Goal: Contribute content

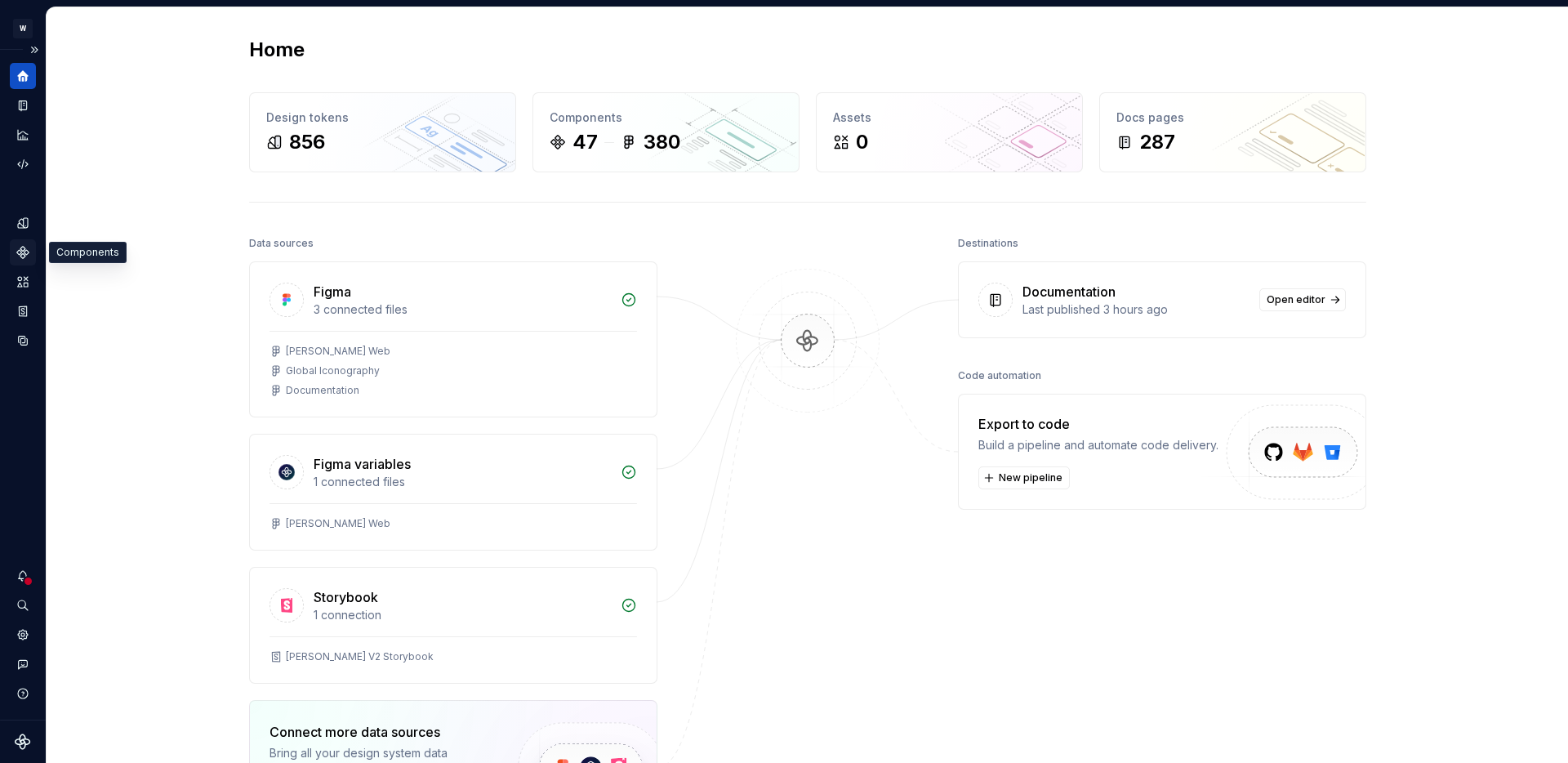
click at [19, 249] on icon "Components" at bounding box center [23, 252] width 12 height 12
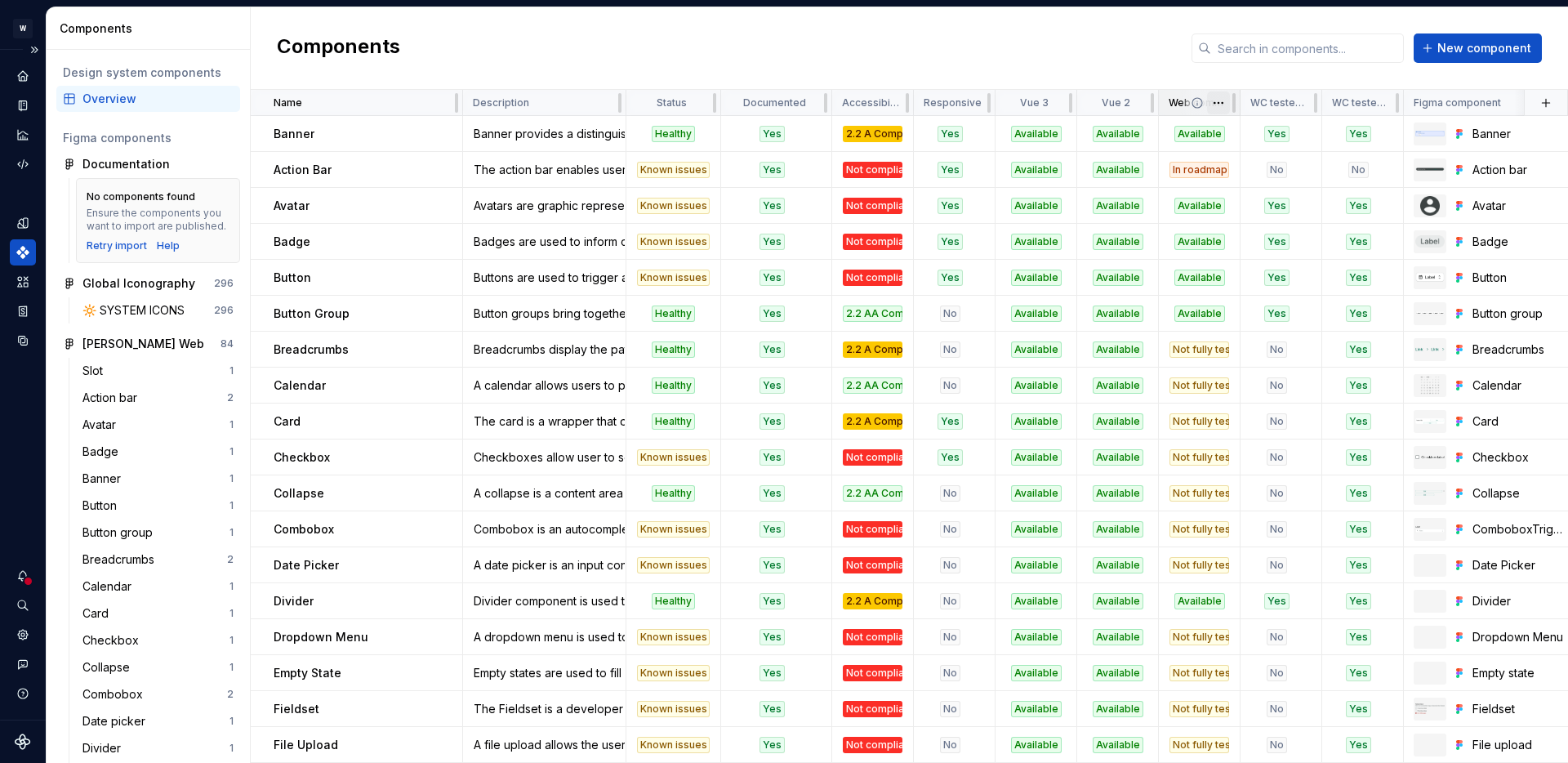
click at [1222, 105] on html "W [PERSON_NAME] Design system data Components Design system components Overview…" at bounding box center [784, 381] width 1568 height 763
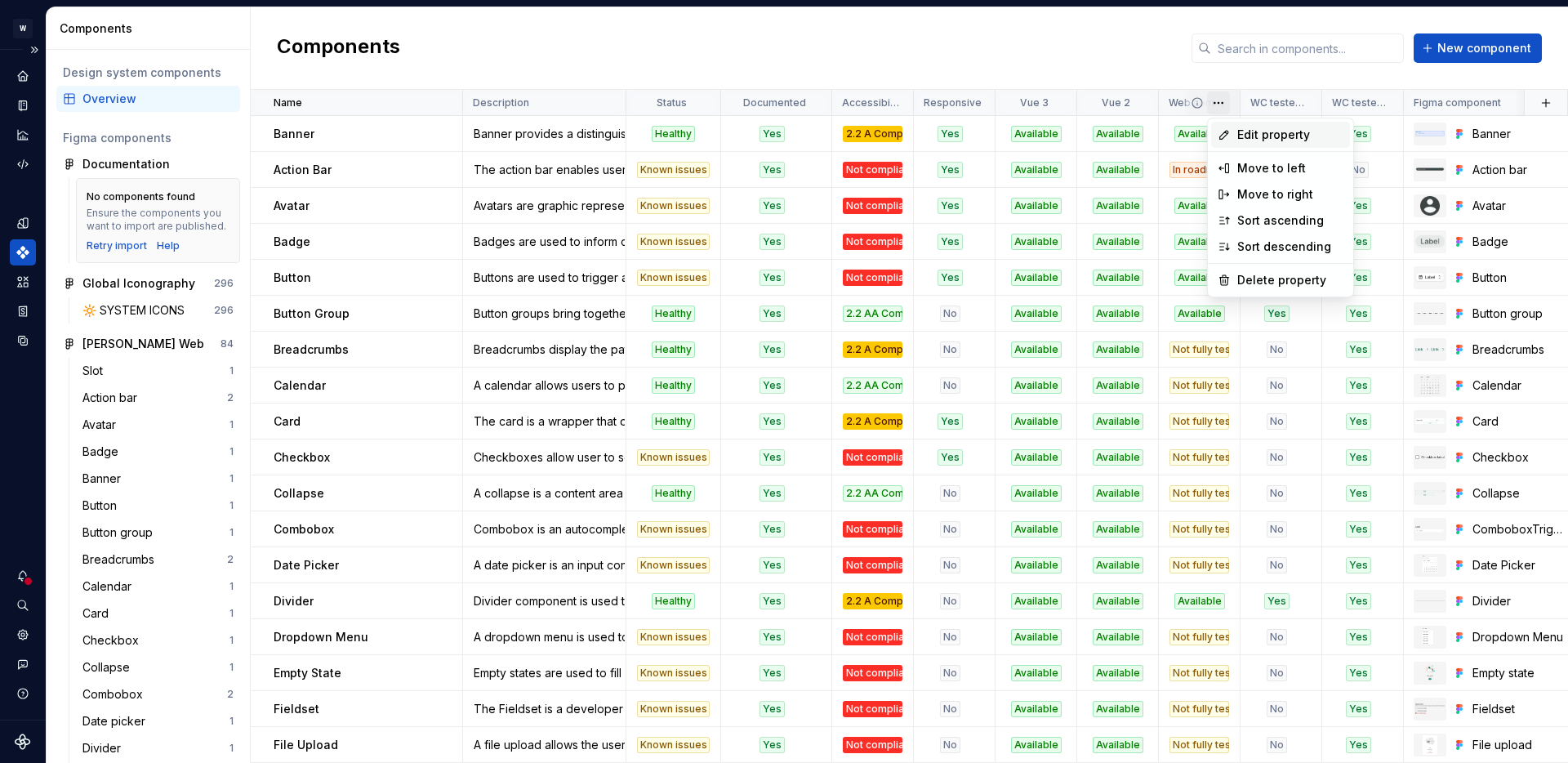
click at [1244, 128] on span "Edit property" at bounding box center [1290, 135] width 106 height 17
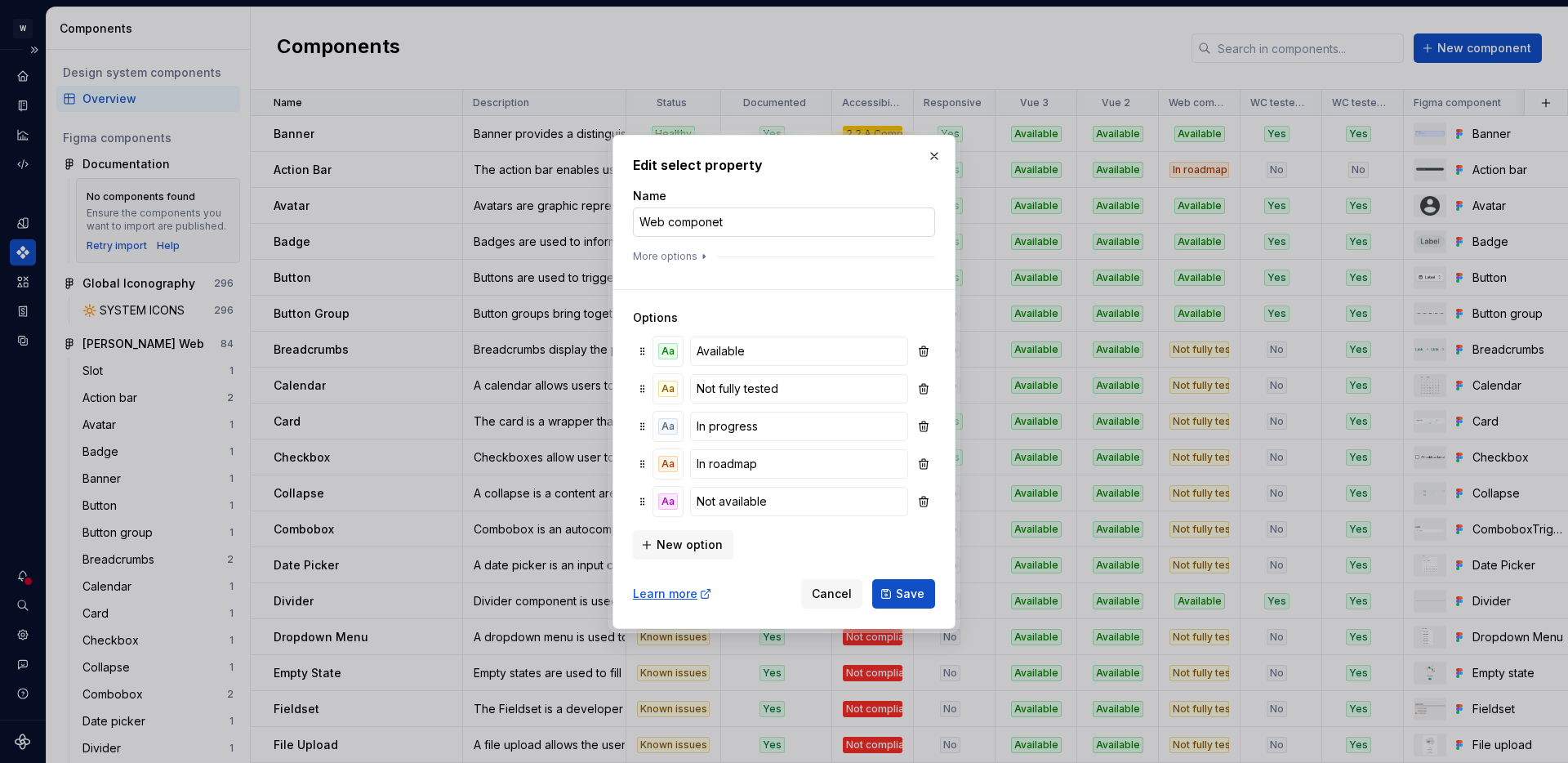
click at [716, 221] on input "Web componet" at bounding box center [784, 221] width 302 height 29
type input "Web component"
click at [897, 584] on button "Save" at bounding box center [903, 593] width 63 height 29
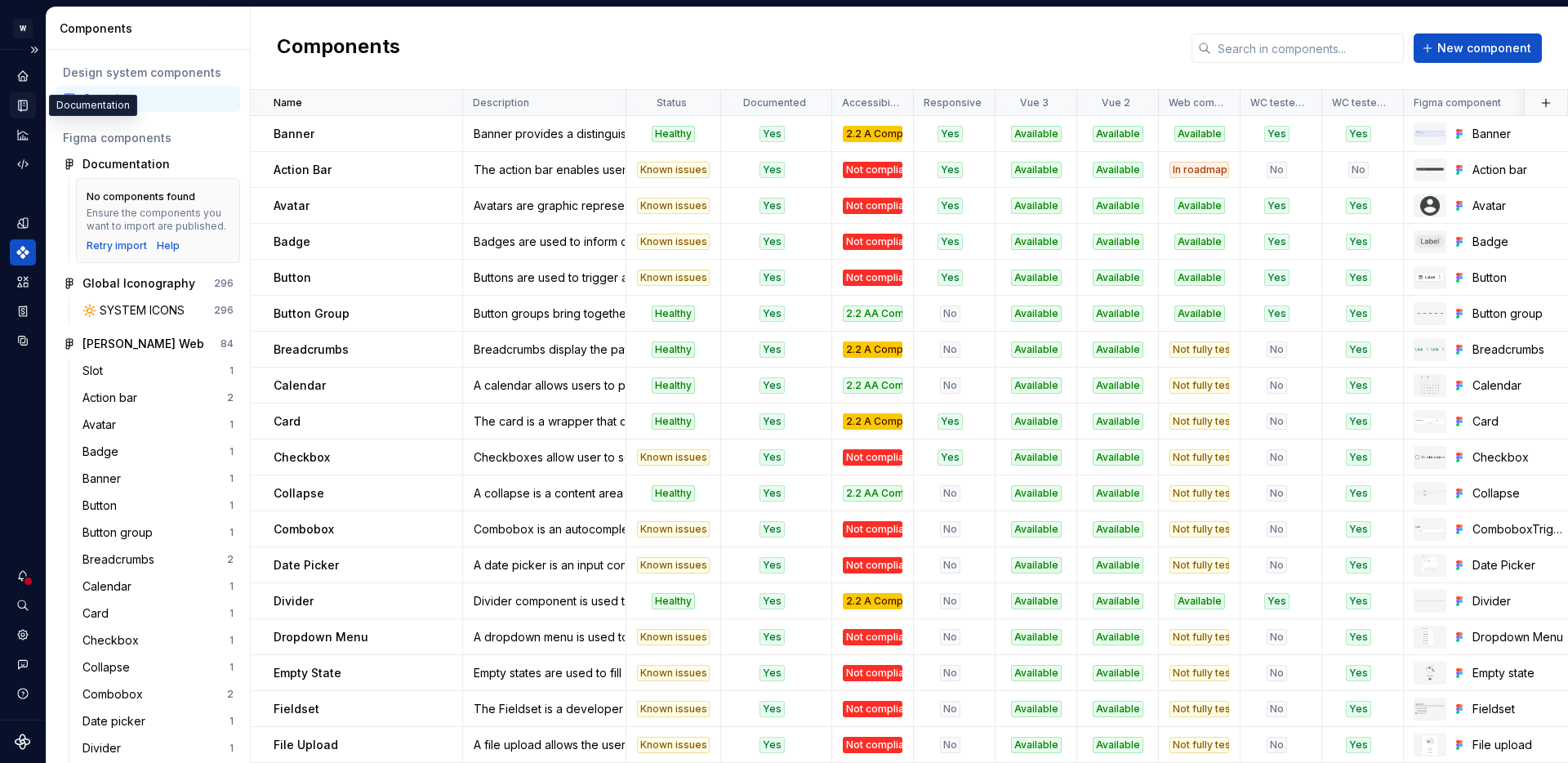
click at [18, 106] on icon "Documentation" at bounding box center [23, 105] width 15 height 15
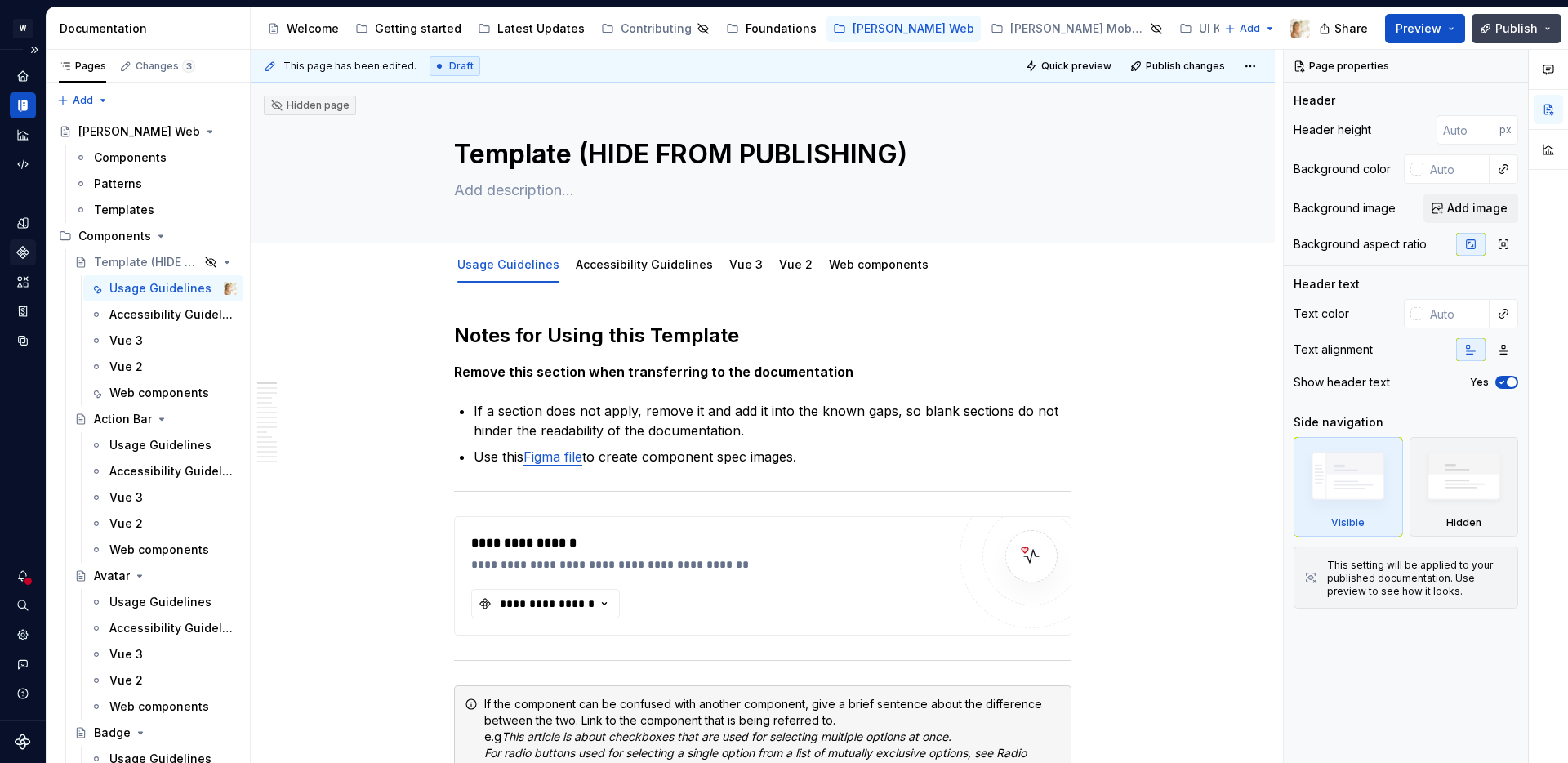
click at [1550, 28] on button "Publish" at bounding box center [1516, 28] width 90 height 29
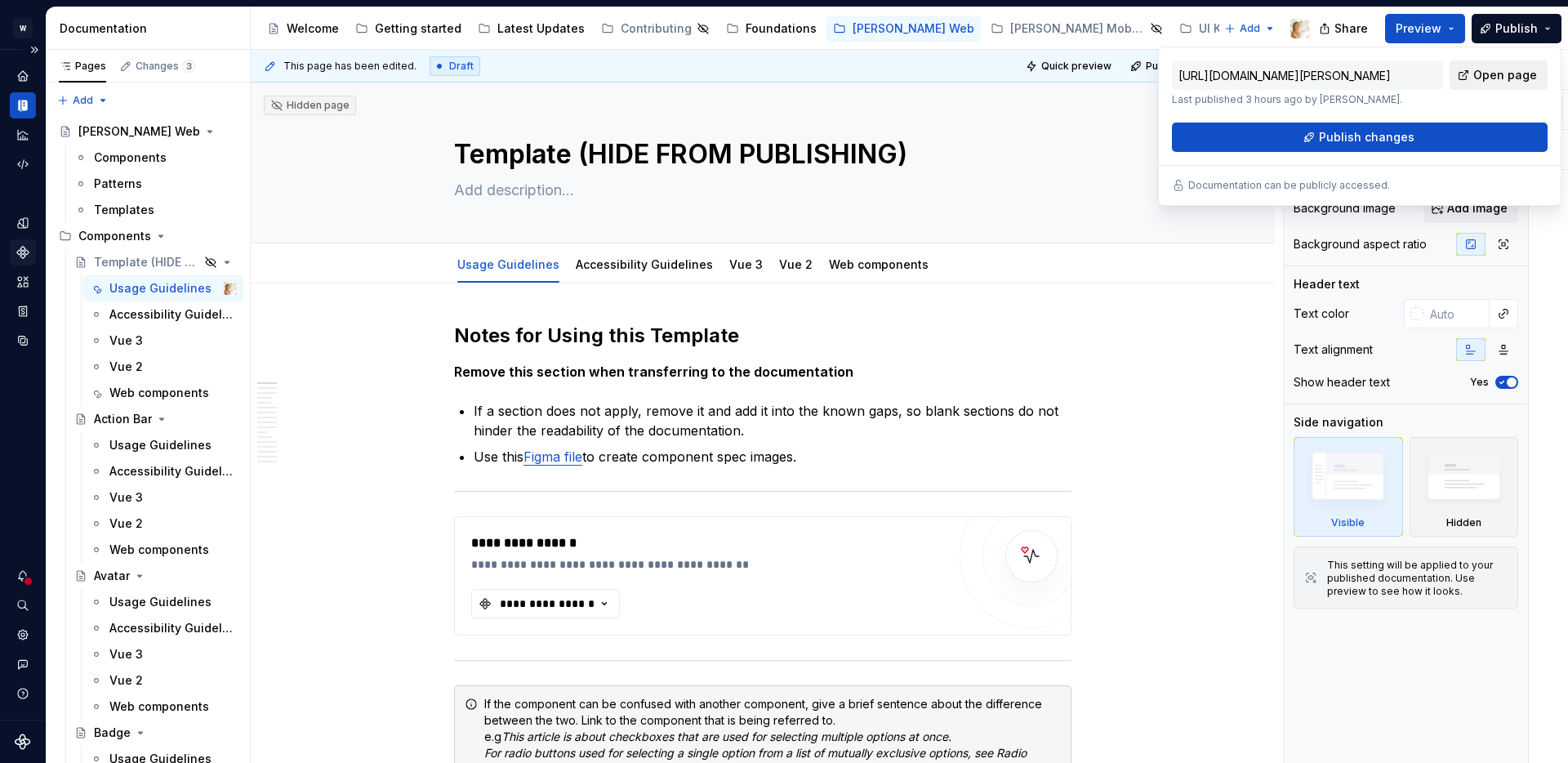
click at [1497, 84] on link "Open page" at bounding box center [1498, 74] width 98 height 29
click at [1424, 35] on span "Preview" at bounding box center [1418, 28] width 46 height 17
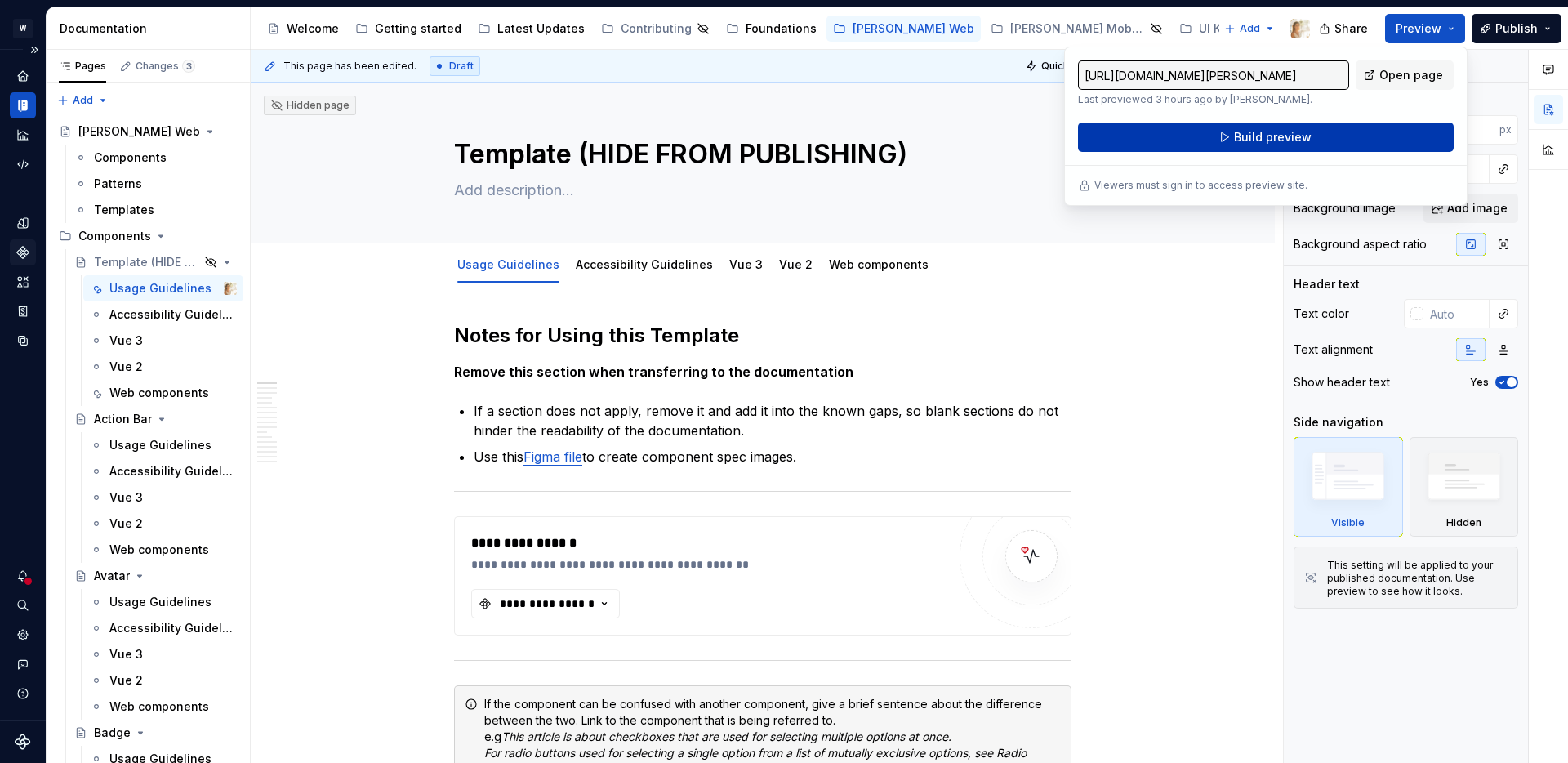
click at [1325, 136] on button "Build preview" at bounding box center [1266, 137] width 376 height 29
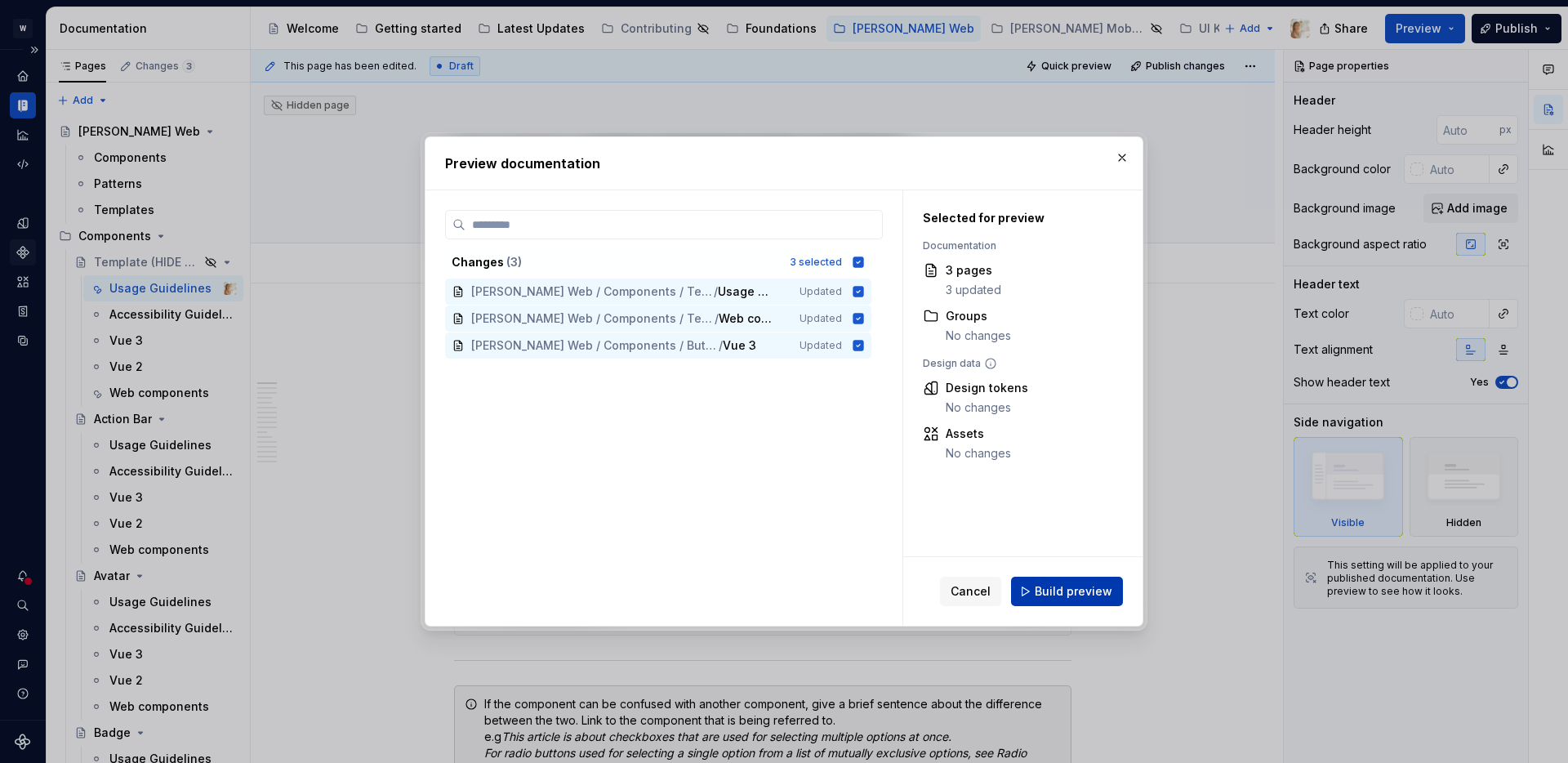
click at [1065, 590] on span "Build preview" at bounding box center [1073, 592] width 78 height 17
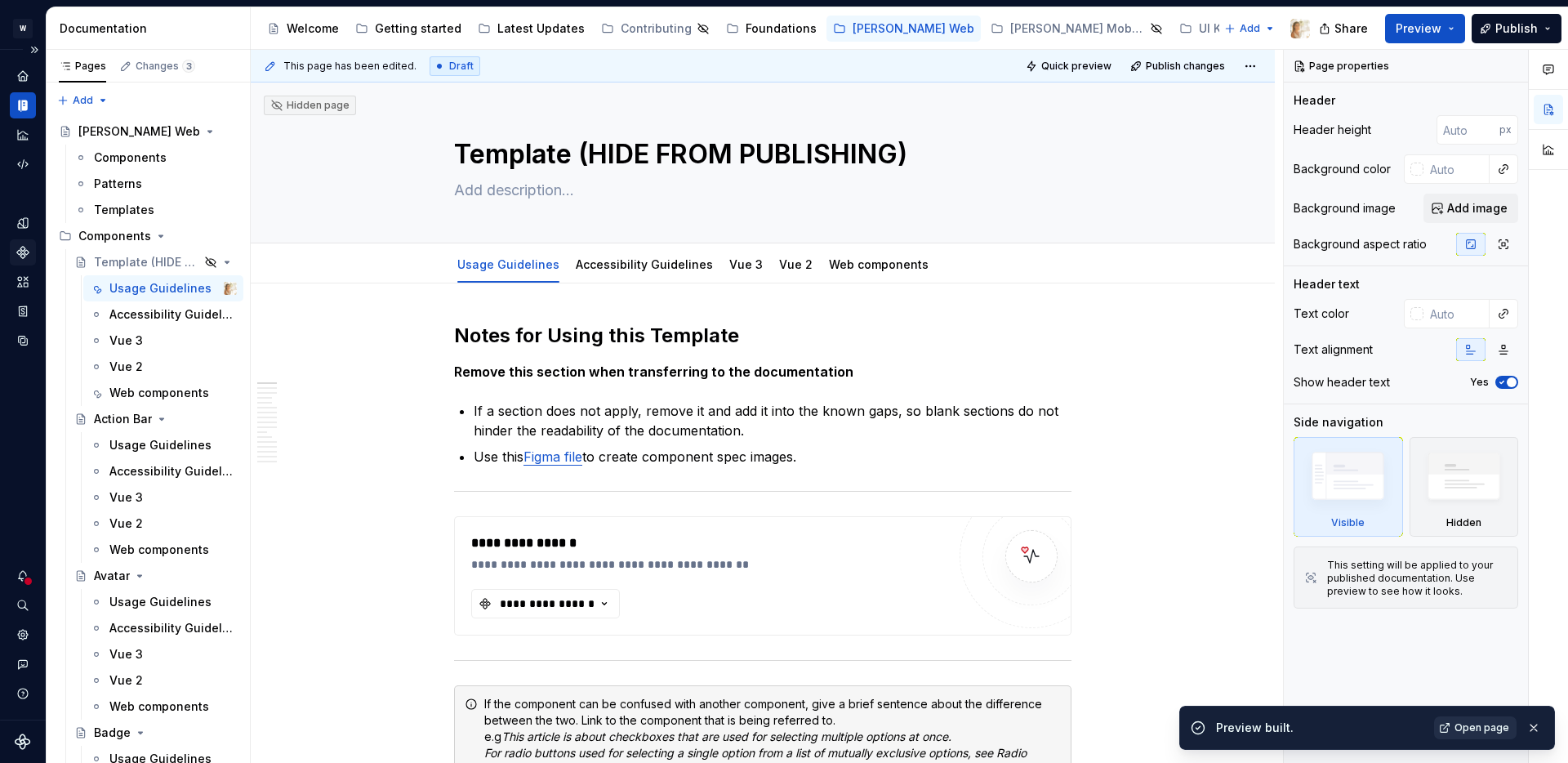
click at [1469, 731] on span "Open page" at bounding box center [1481, 728] width 54 height 13
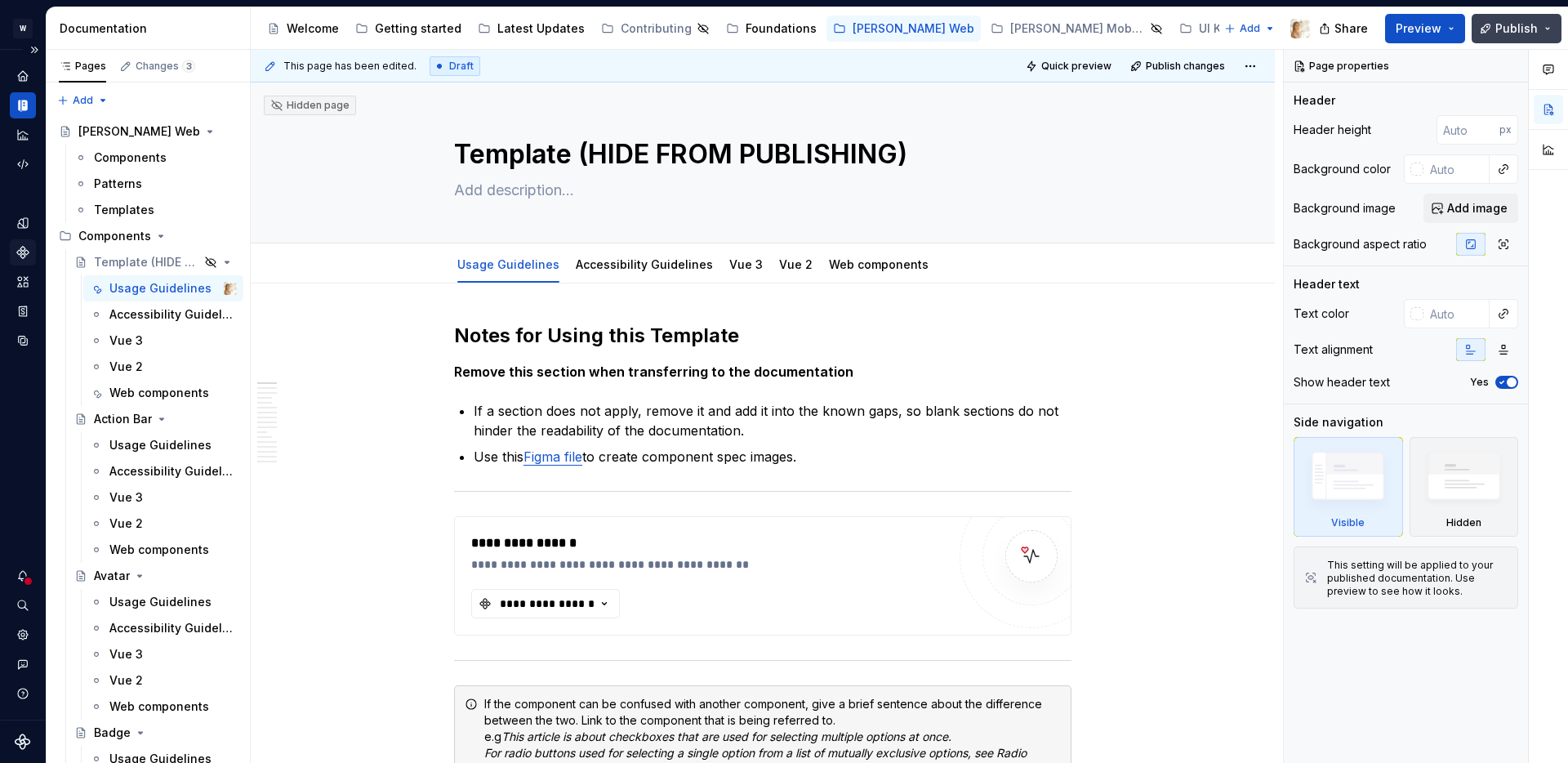
click at [1545, 28] on button "Publish" at bounding box center [1516, 28] width 90 height 29
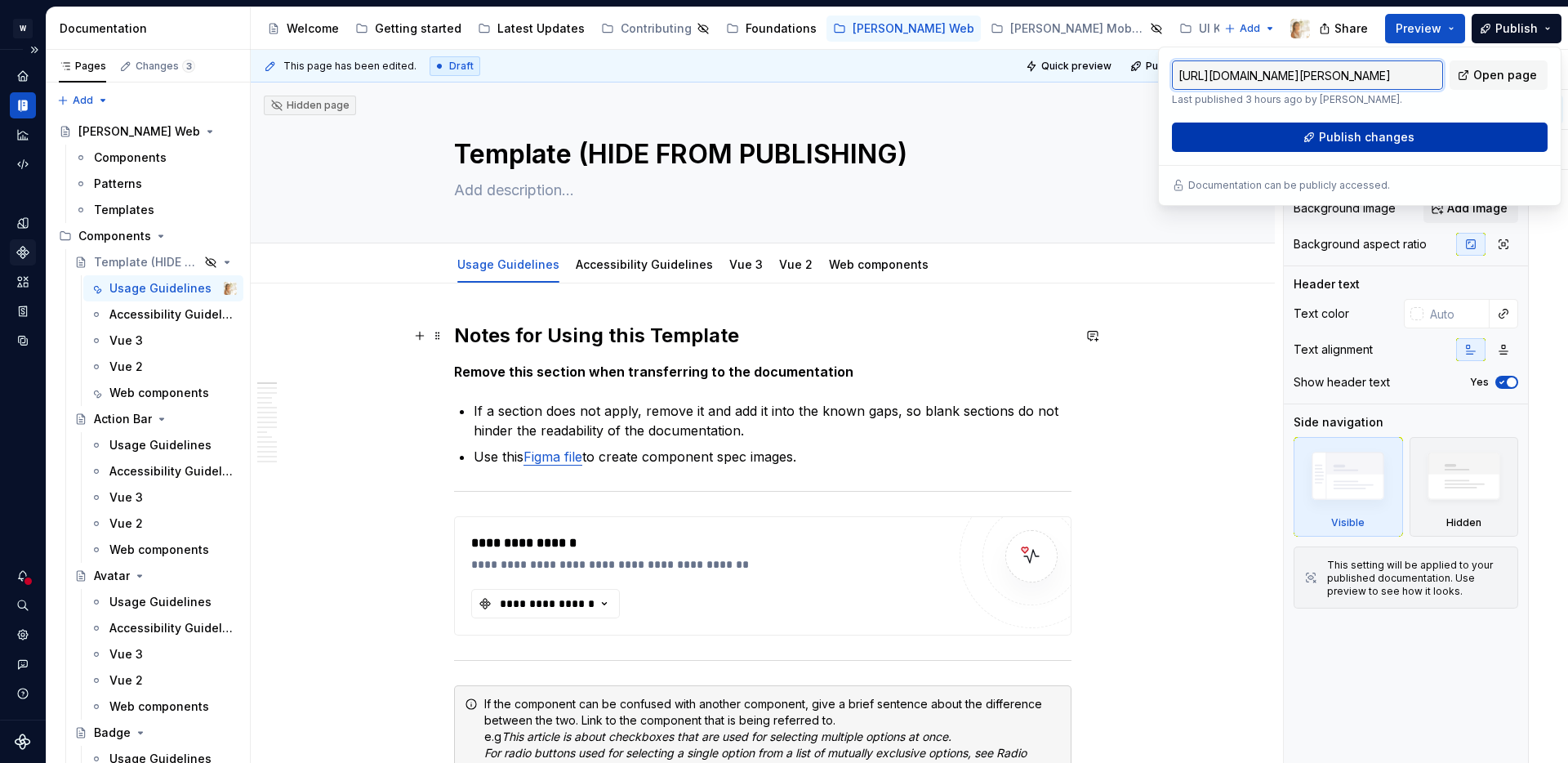
type textarea "*"
